Goal: Find specific page/section: Find specific page/section

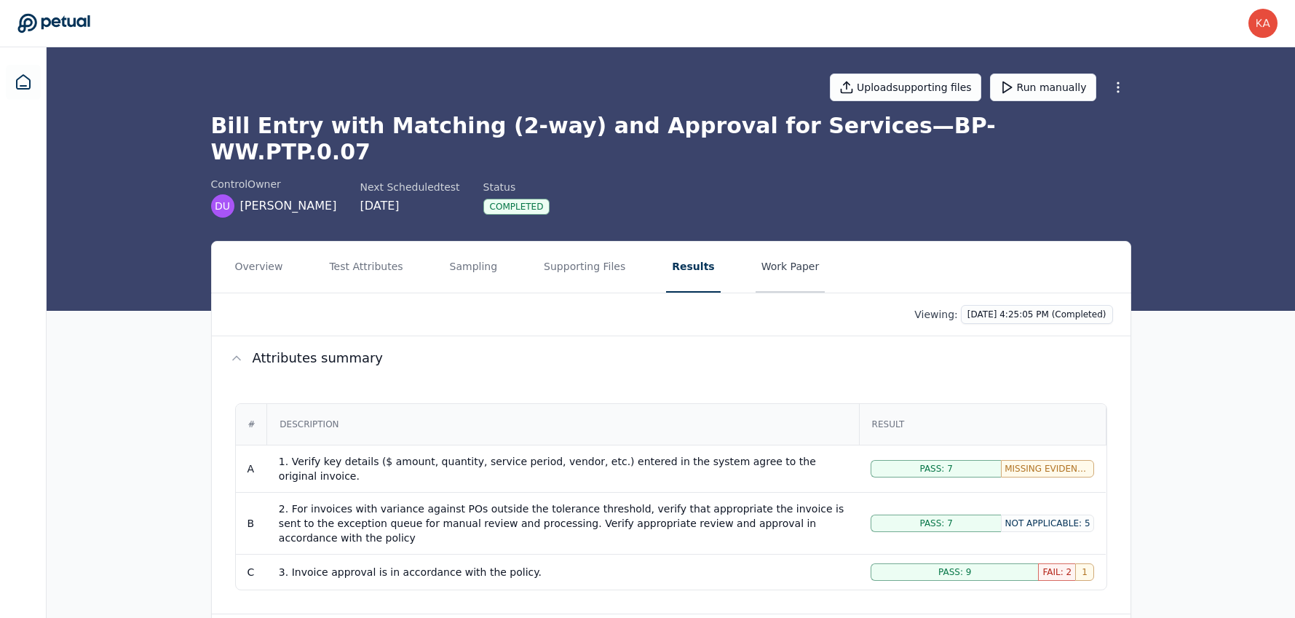
click at [756, 244] on button "Work Paper" at bounding box center [791, 267] width 70 height 51
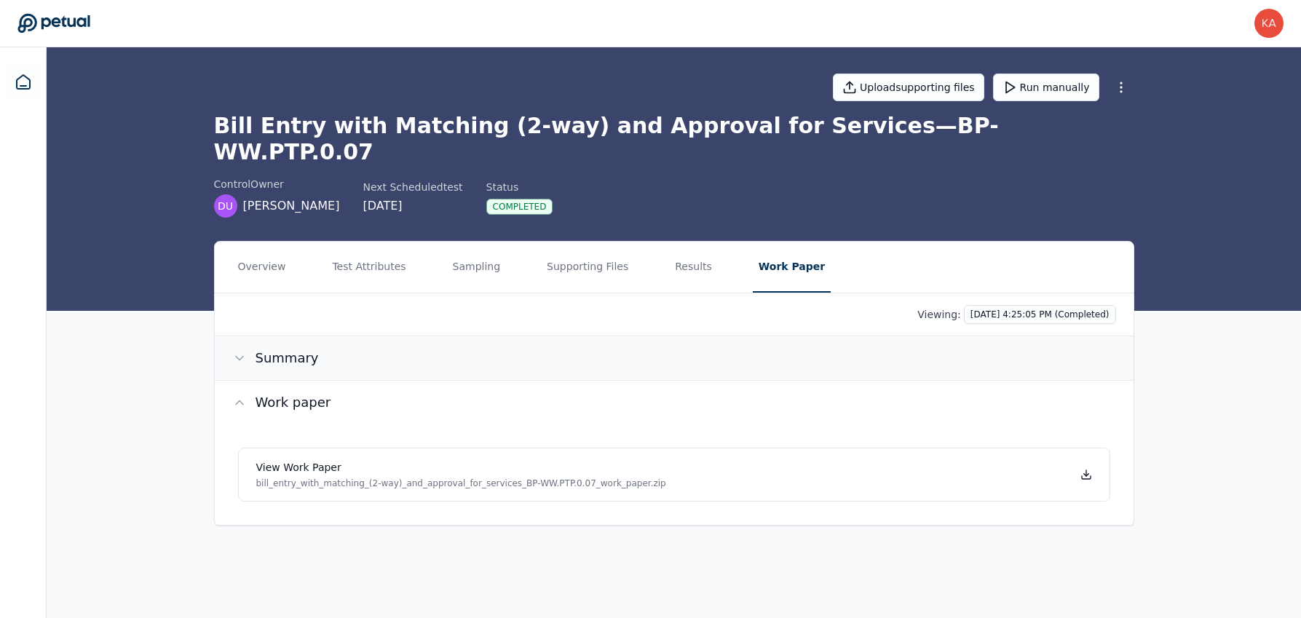
click at [294, 348] on span "Summary" at bounding box center [287, 358] width 63 height 20
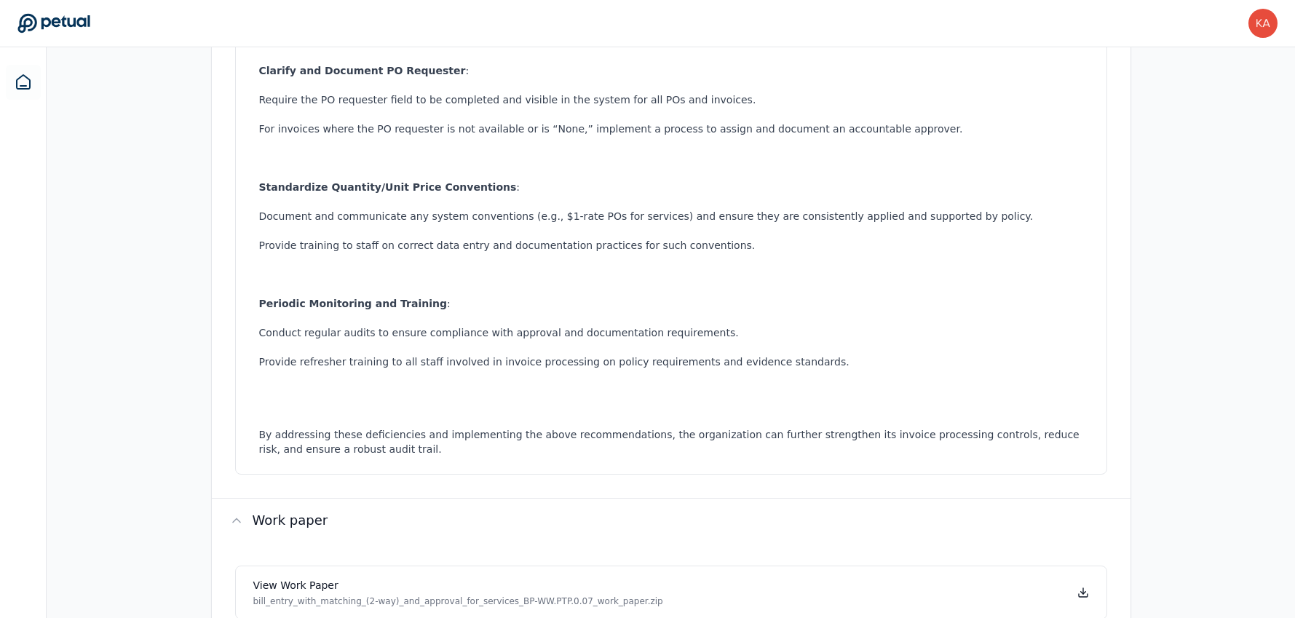
scroll to position [805, 0]
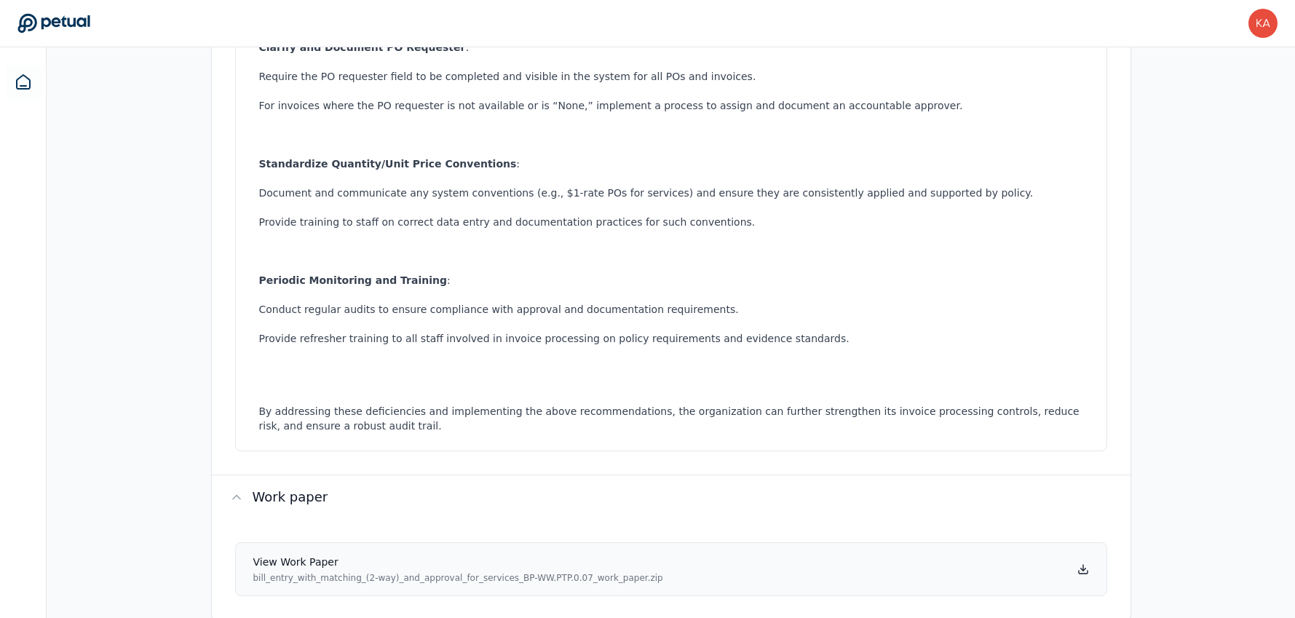
click at [1080, 564] on icon at bounding box center [1084, 570] width 12 height 12
